Goal: Task Accomplishment & Management: Complete application form

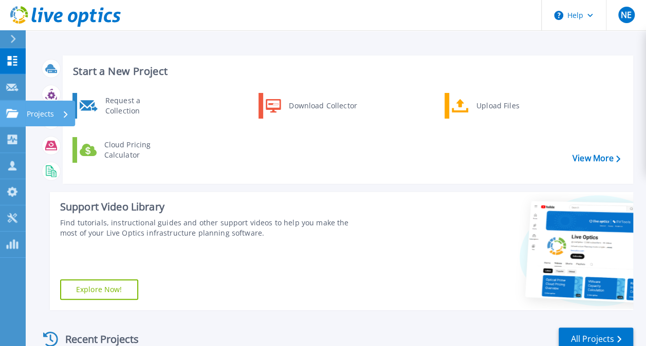
click at [20, 112] on link "Projects Projects" at bounding box center [13, 114] width 26 height 26
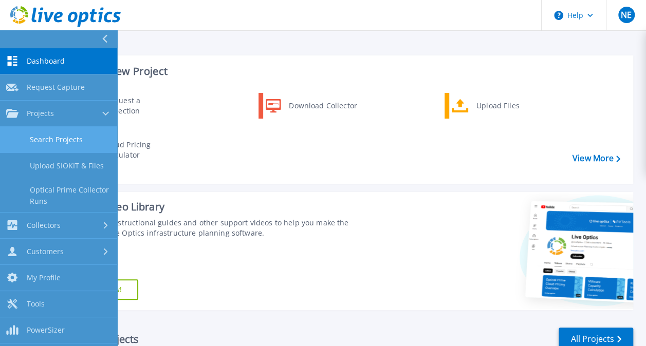
click at [67, 140] on link "Search Projects" at bounding box center [58, 140] width 117 height 26
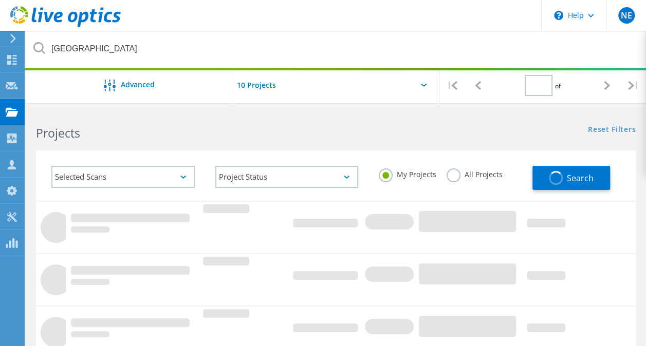
type input "1"
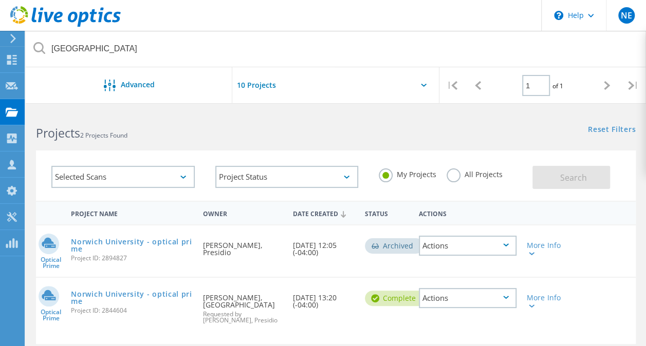
click at [457, 175] on label "All Projects" at bounding box center [474, 173] width 56 height 10
click at [0, 0] on input "All Projects" at bounding box center [0, 0] width 0 height 0
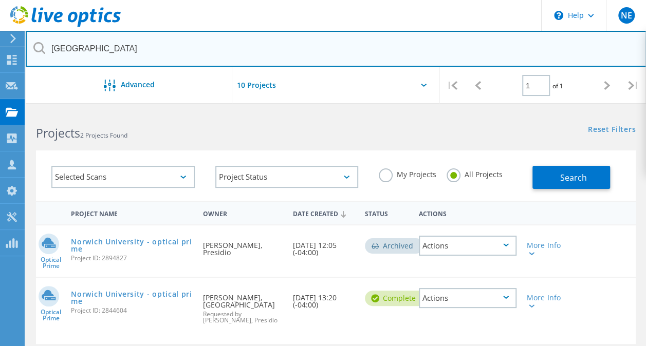
click at [117, 52] on input "[GEOGRAPHIC_DATA]" at bounding box center [336, 49] width 620 height 36
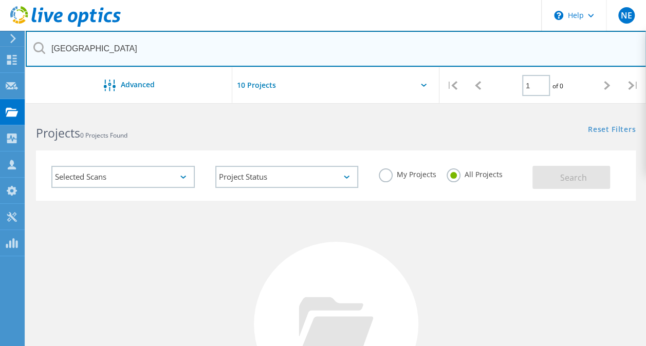
click at [91, 49] on input "[GEOGRAPHIC_DATA]" at bounding box center [336, 49] width 620 height 36
type input "[PERSON_NAME]"
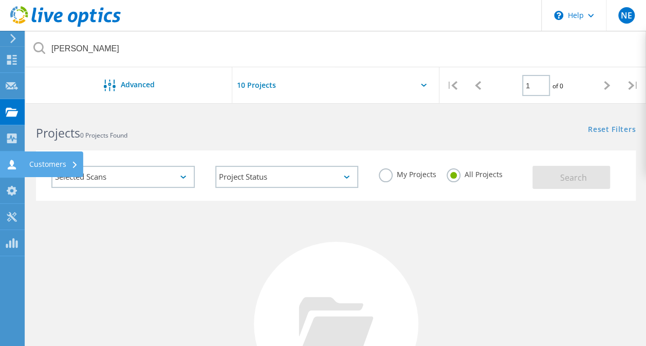
click at [14, 168] on use at bounding box center [12, 165] width 8 height 10
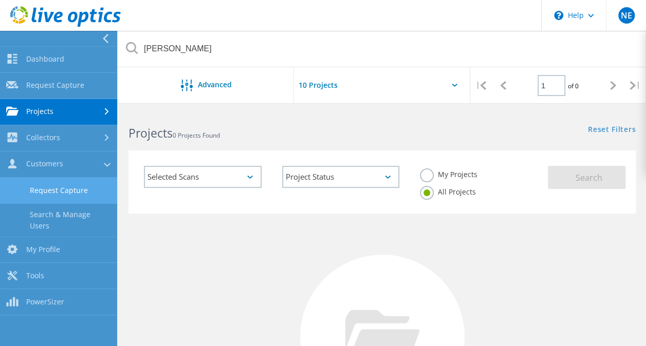
click at [63, 193] on link "Request Capture" at bounding box center [58, 191] width 117 height 26
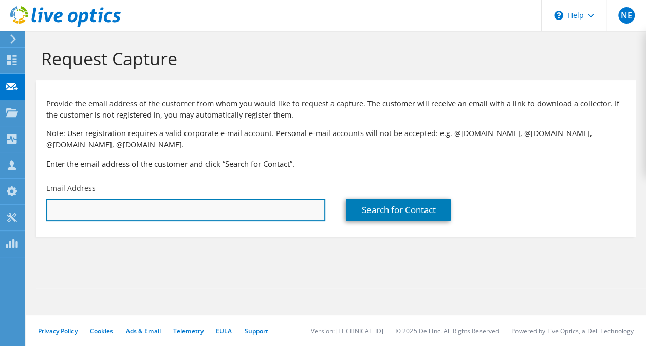
click at [132, 216] on input "text" at bounding box center [185, 210] width 279 height 23
type input "lclapp"
click at [156, 209] on input "lclapp" at bounding box center [185, 210] width 279 height 23
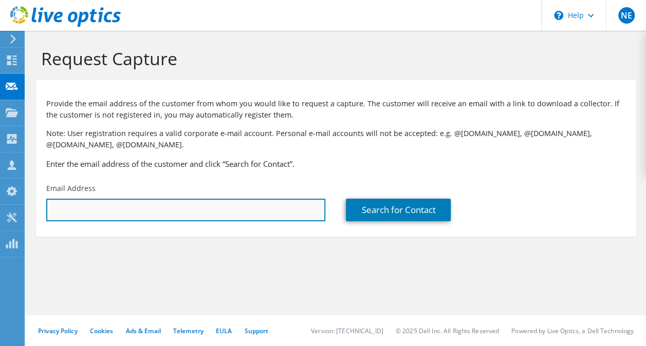
paste input "pdicovitsky@middlebury.edu"
click at [156, 211] on input "pdicovitsky@middlebury.edu" at bounding box center [185, 210] width 279 height 23
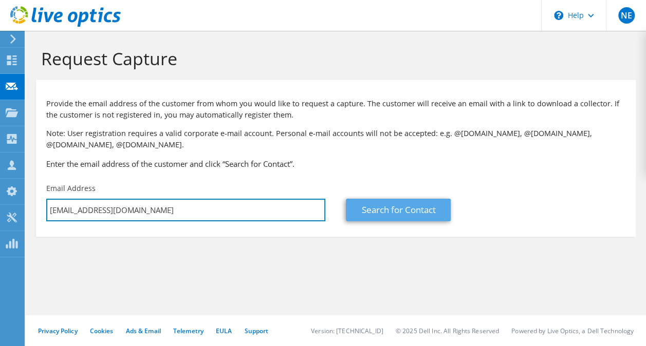
type input "pdicovitsky@middlebury.edu"
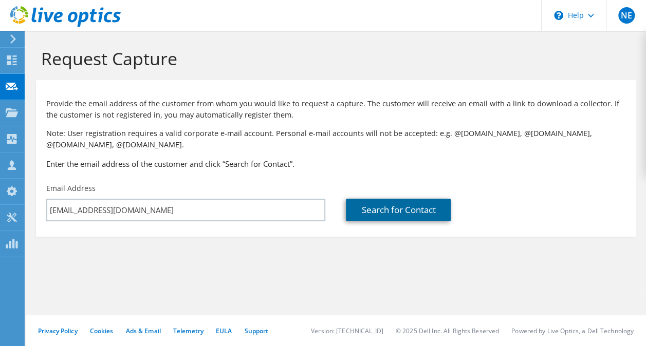
click at [385, 210] on link "Search for Contact" at bounding box center [398, 210] width 105 height 23
type input "MIDDLEBURY COLLEGE"
type input "Paul"
type input "pdicovitsky"
type input "United States"
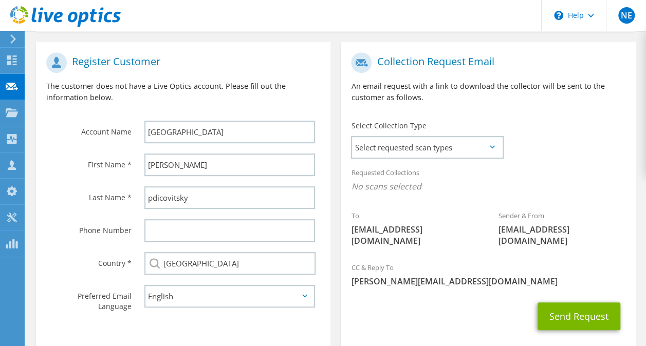
scroll to position [250, 0]
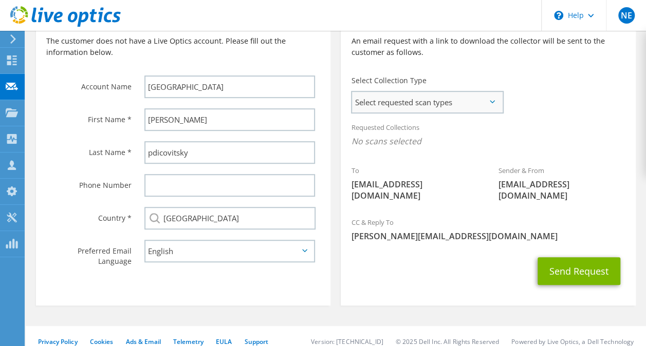
click at [489, 102] on span "Select requested scan types" at bounding box center [427, 102] width 150 height 21
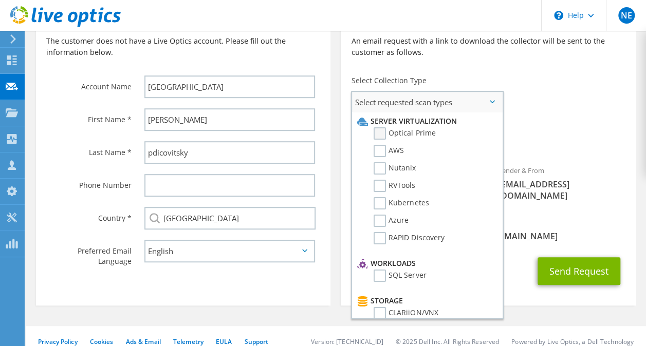
click at [382, 136] on label "Optical Prime" at bounding box center [404, 133] width 62 height 12
click at [0, 0] on input "Optical Prime" at bounding box center [0, 0] width 0 height 0
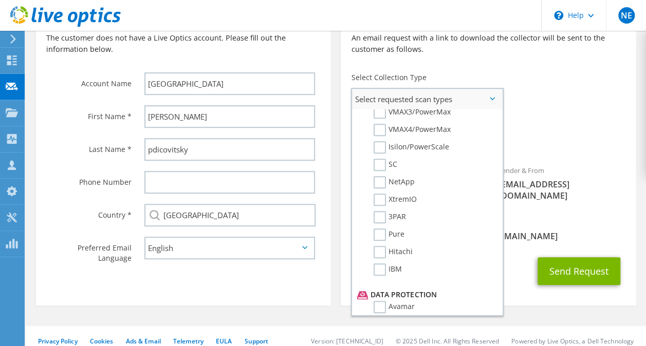
scroll to position [268, 0]
click at [516, 212] on div "CC & Reply To nelam@presidio.com" at bounding box center [488, 229] width 294 height 35
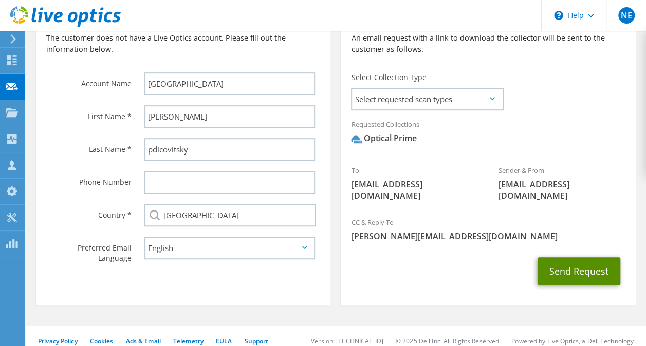
click at [574, 261] on button "Send Request" at bounding box center [578, 271] width 83 height 28
